Goal: Task Accomplishment & Management: Use online tool/utility

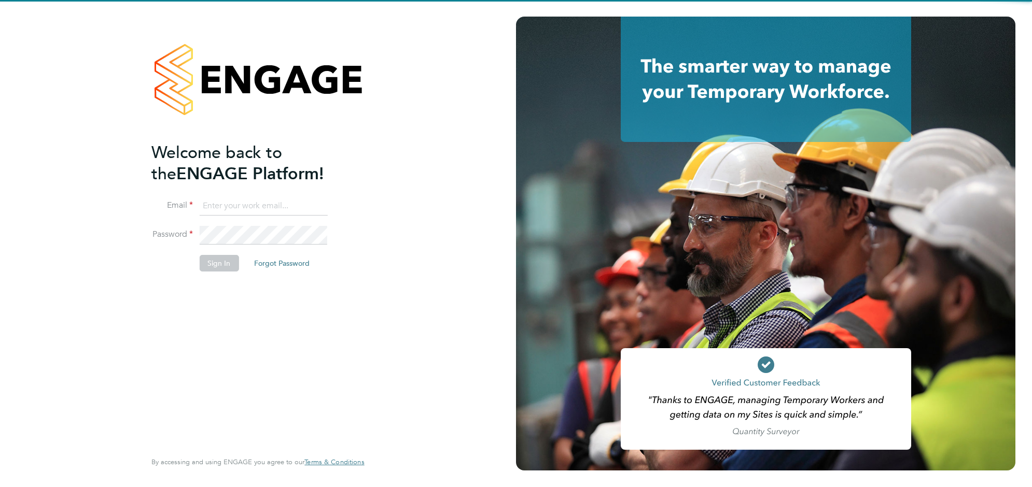
click at [262, 210] on input at bounding box center [263, 206] width 128 height 19
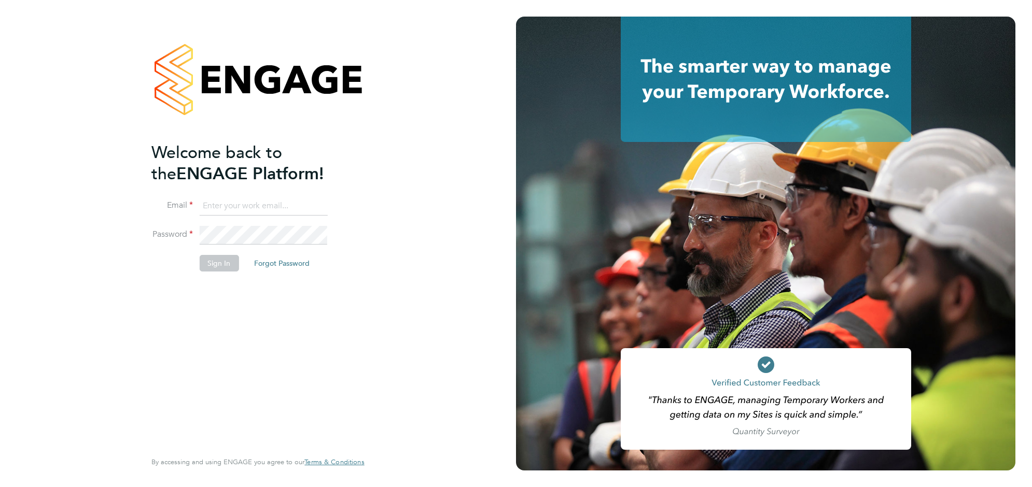
type input "sophieperry@jjfox.com"
click at [218, 262] on button "Sign In" at bounding box center [218, 263] width 39 height 17
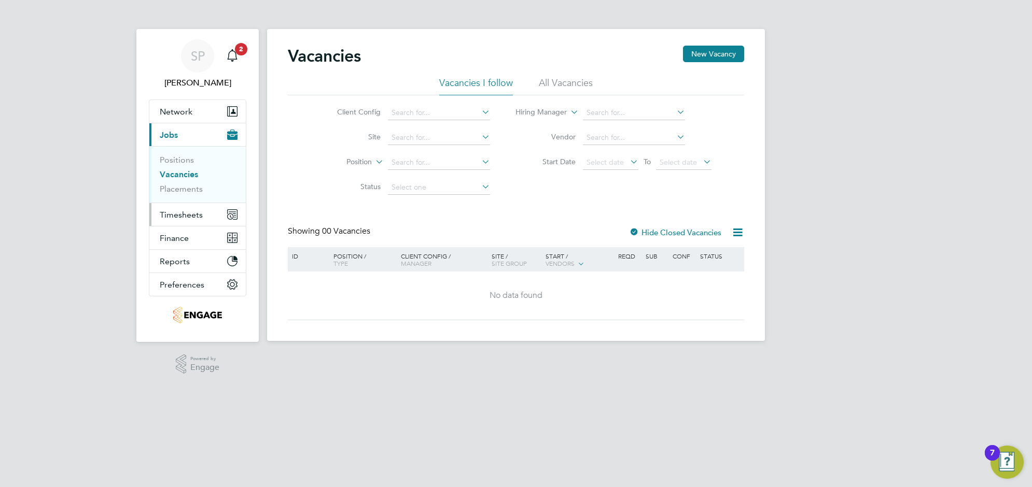
click at [190, 210] on span "Timesheets" at bounding box center [181, 215] width 43 height 10
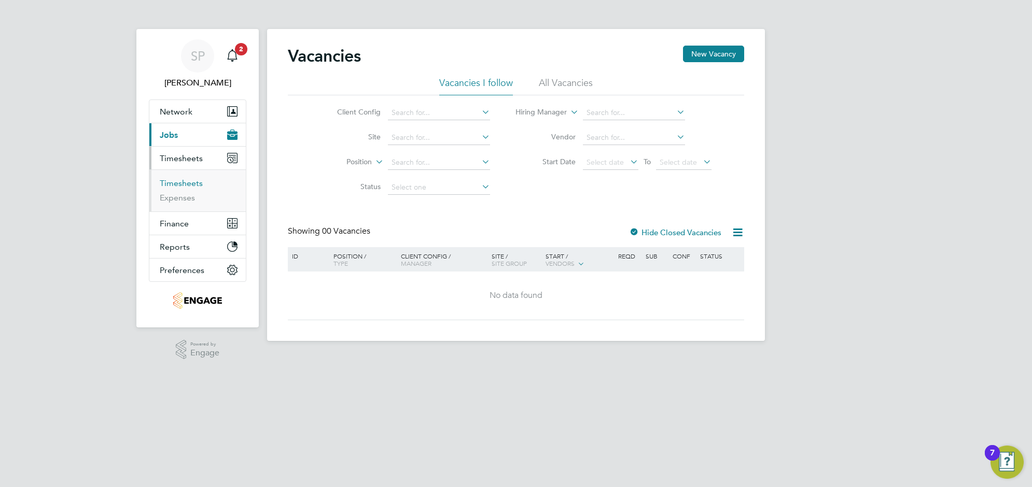
click at [184, 184] on link "Timesheets" at bounding box center [181, 183] width 43 height 10
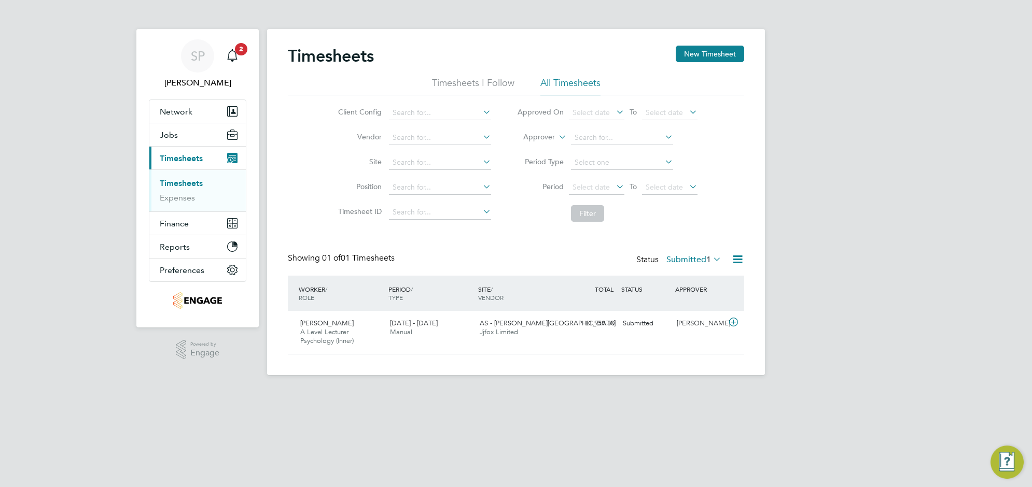
scroll to position [26, 90]
click at [553, 81] on li "All Timesheets" at bounding box center [570, 86] width 60 height 19
click at [185, 180] on link "Timesheets" at bounding box center [181, 183] width 43 height 10
